Goal: Transaction & Acquisition: Download file/media

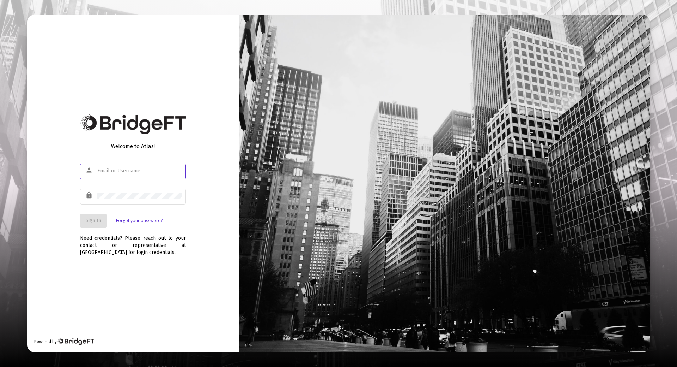
click at [128, 171] on input "text" at bounding box center [139, 171] width 85 height 6
type input "[EMAIL_ADDRESS][DOMAIN_NAME]"
click at [91, 222] on span "Sign In" at bounding box center [94, 220] width 16 height 6
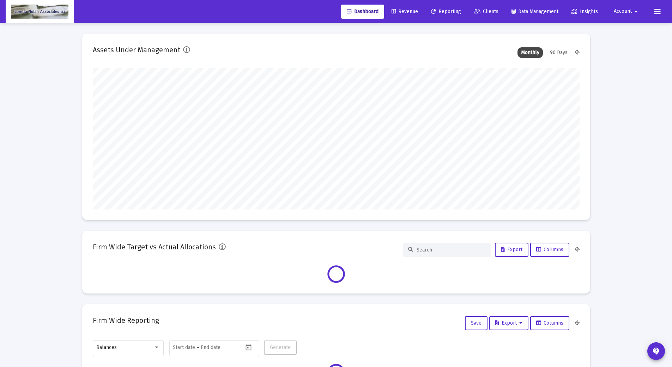
scroll to position [141, 487]
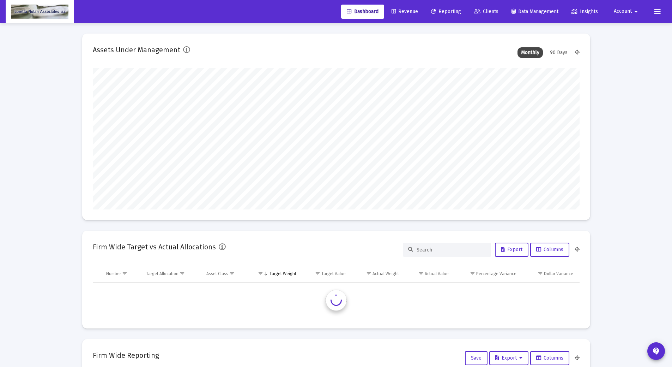
type input "[DATE]"
click at [448, 8] on link "Reporting" at bounding box center [445, 12] width 41 height 14
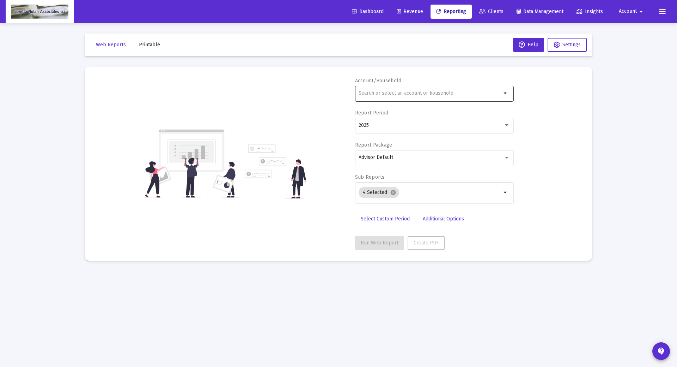
click at [411, 96] on div at bounding box center [430, 92] width 143 height 17
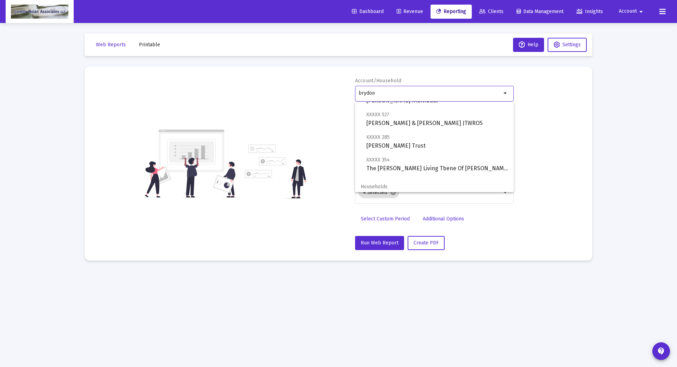
scroll to position [73, 0]
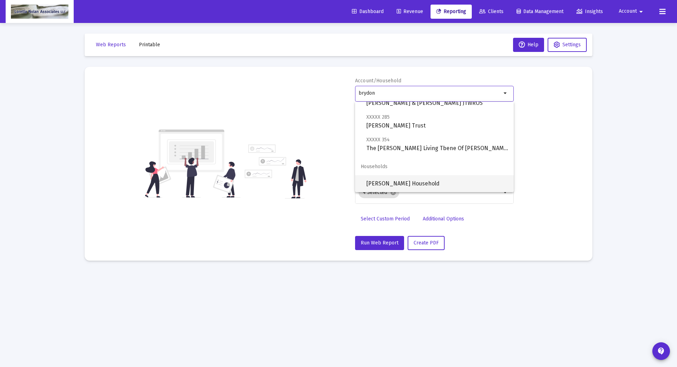
click at [419, 185] on span "[PERSON_NAME] Household" at bounding box center [438, 183] width 142 height 17
type input "[PERSON_NAME] Household"
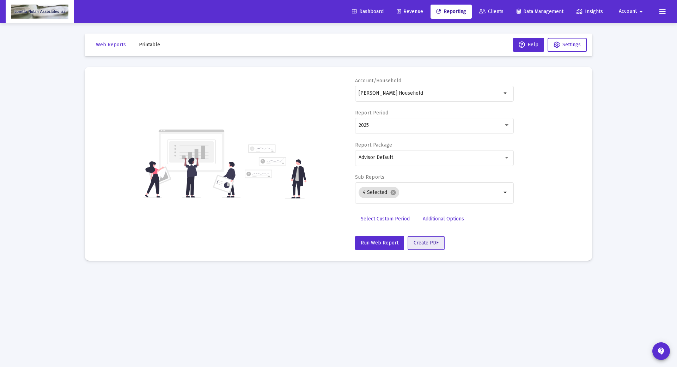
click at [418, 240] on span "Create PDF" at bounding box center [426, 243] width 25 height 6
click at [423, 242] on span "Create PDF" at bounding box center [426, 243] width 25 height 6
click at [146, 46] on span "Printable" at bounding box center [149, 45] width 21 height 6
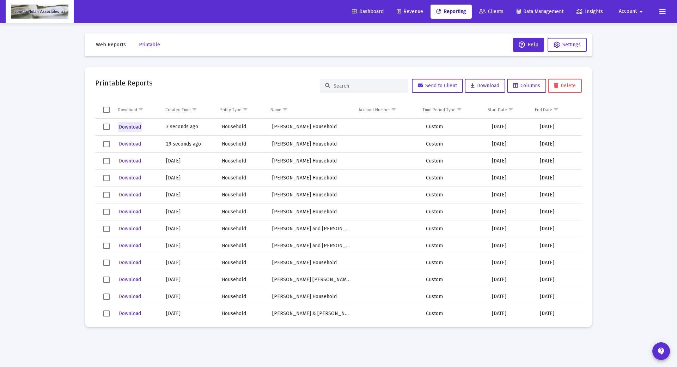
click at [129, 128] on span "Download" at bounding box center [130, 127] width 22 height 6
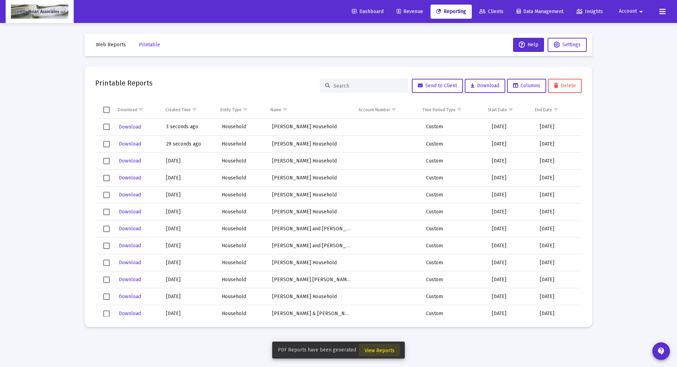
click at [374, 349] on span "View Reports" at bounding box center [380, 350] width 30 height 6
click at [384, 349] on span "View Reports" at bounding box center [380, 350] width 30 height 6
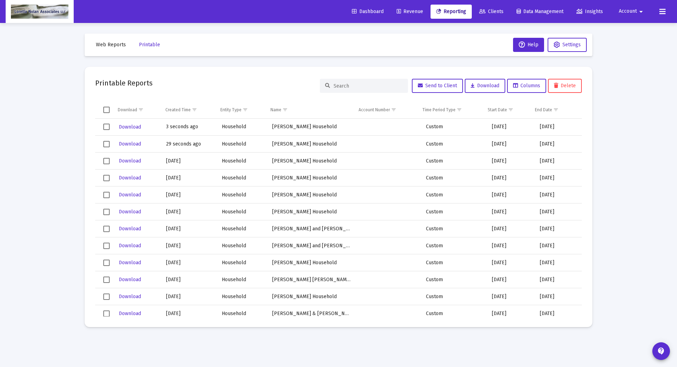
click at [104, 128] on span "Select row" at bounding box center [106, 126] width 6 height 6
click at [131, 127] on span "Download" at bounding box center [130, 127] width 22 height 6
